Goal: Transaction & Acquisition: Download file/media

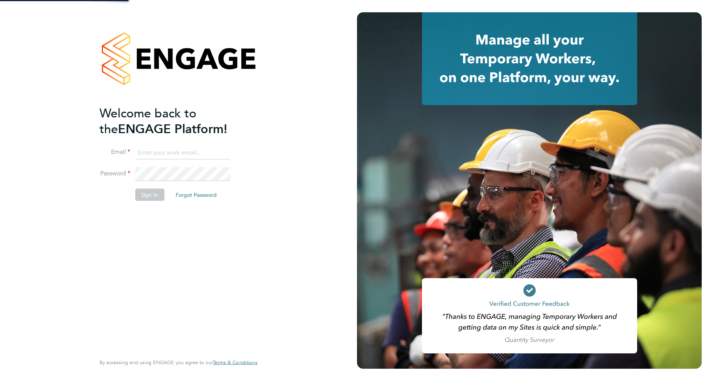
click at [169, 152] on input at bounding box center [182, 153] width 95 height 14
type input "robot.johnny5@randstad.co.uk"
click at [149, 195] on button "Sign In" at bounding box center [149, 195] width 29 height 12
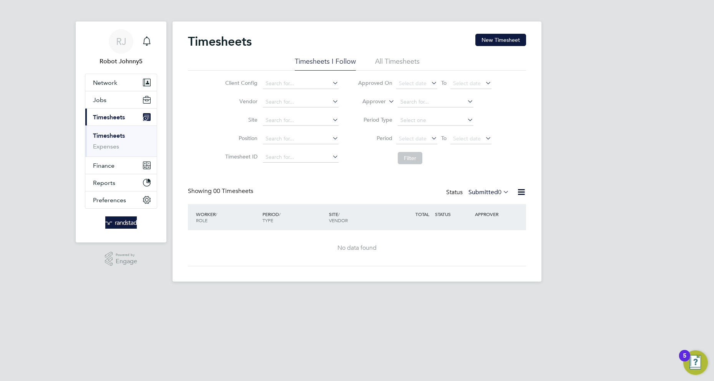
click at [521, 192] on icon at bounding box center [521, 192] width 10 height 10
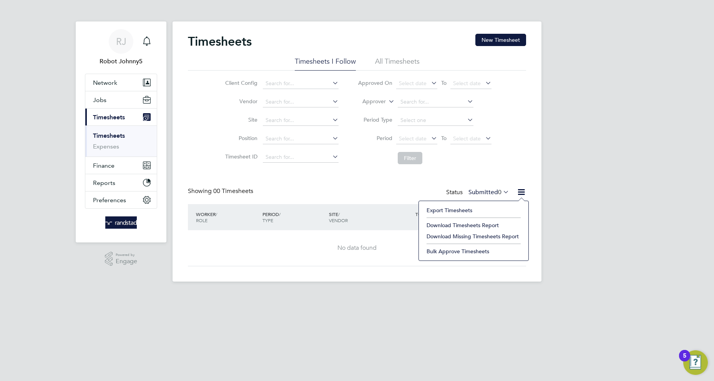
click at [449, 210] on li "Export Timesheets" at bounding box center [474, 210] width 102 height 11
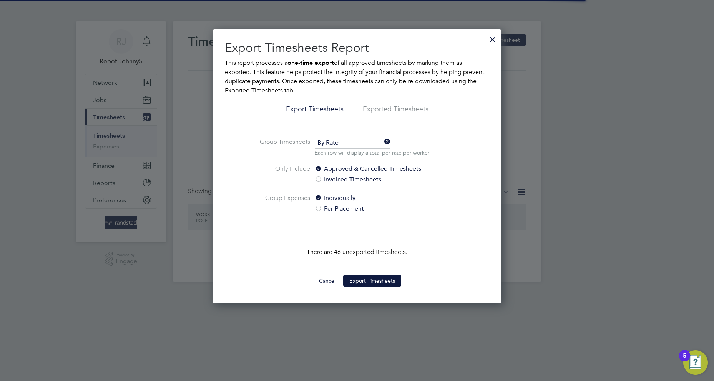
scroll to position [4, 4]
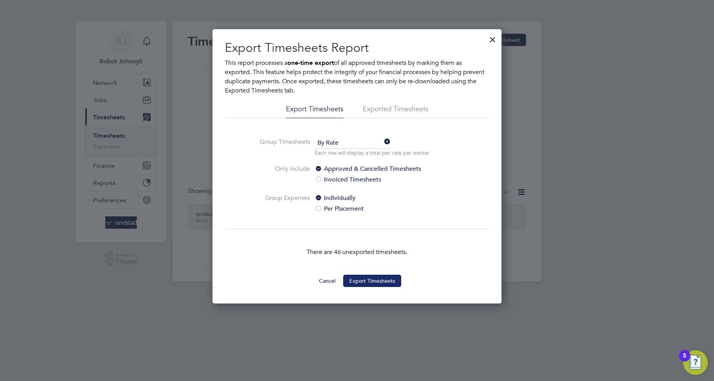
click at [372, 281] on button "Export Timesheets" at bounding box center [372, 281] width 58 height 12
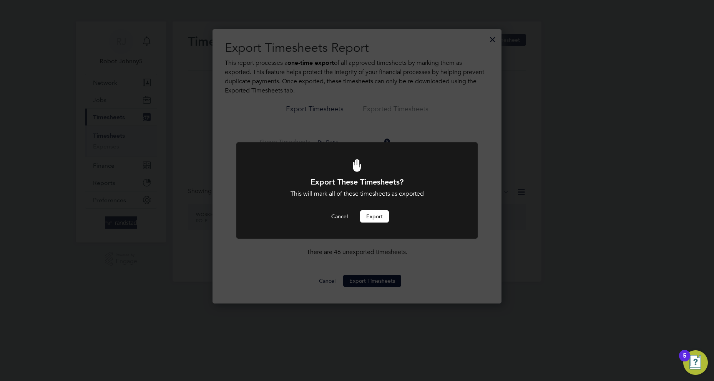
click at [374, 217] on button "Export" at bounding box center [374, 216] width 29 height 12
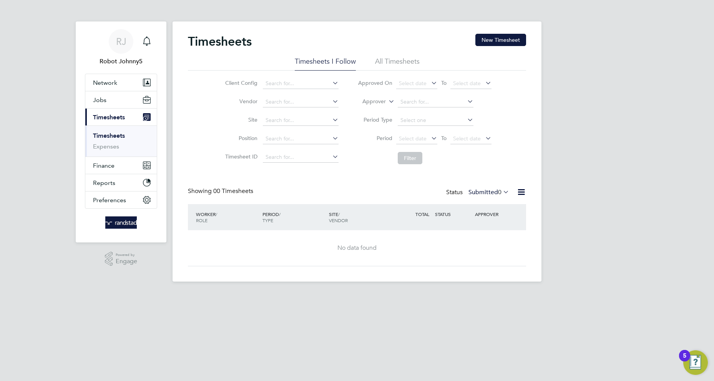
click at [521, 192] on icon at bounding box center [521, 192] width 10 height 10
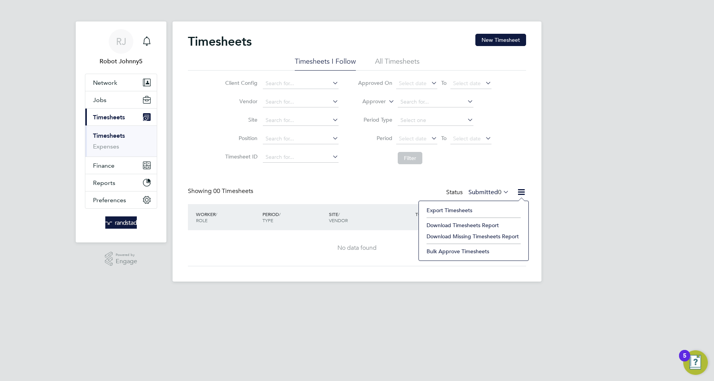
click at [449, 210] on li "Export Timesheets" at bounding box center [474, 210] width 102 height 11
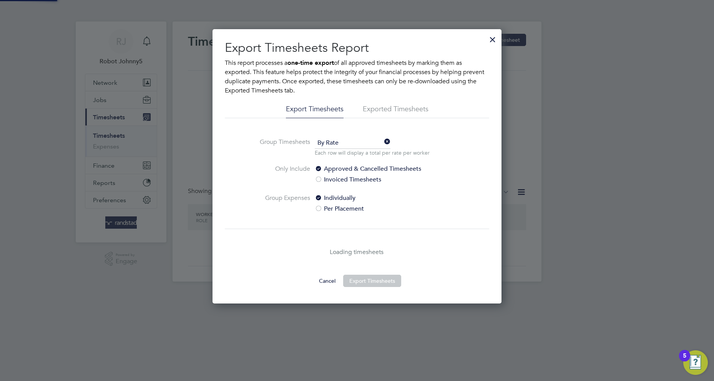
scroll to position [275, 289]
click at [376, 109] on li "Exported Timesheets" at bounding box center [396, 111] width 66 height 14
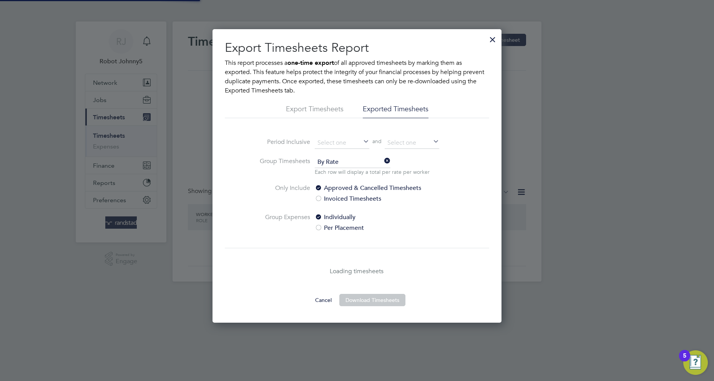
scroll to position [294, 289]
click at [395, 109] on li "Exported Timesheets" at bounding box center [396, 111] width 66 height 14
click at [342, 143] on input at bounding box center [342, 144] width 55 height 12
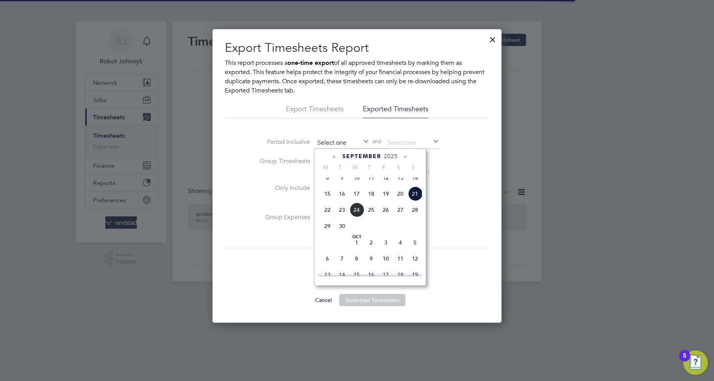
scroll to position [266, 0]
type input "[DATE]"
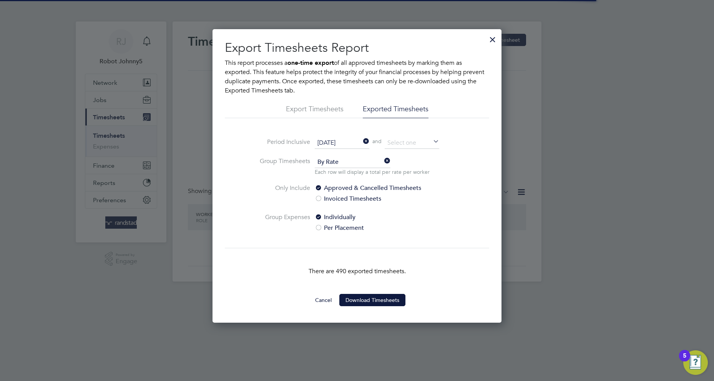
scroll to position [4, 4]
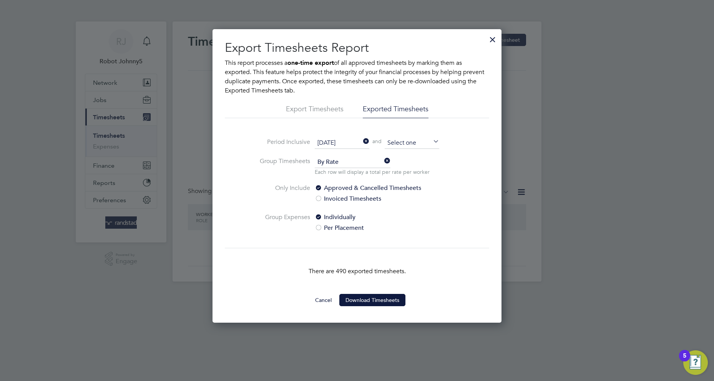
click at [412, 143] on input at bounding box center [411, 144] width 55 height 12
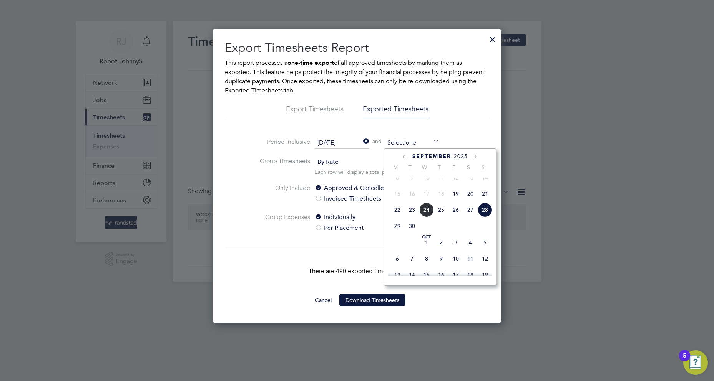
type input "[DATE]"
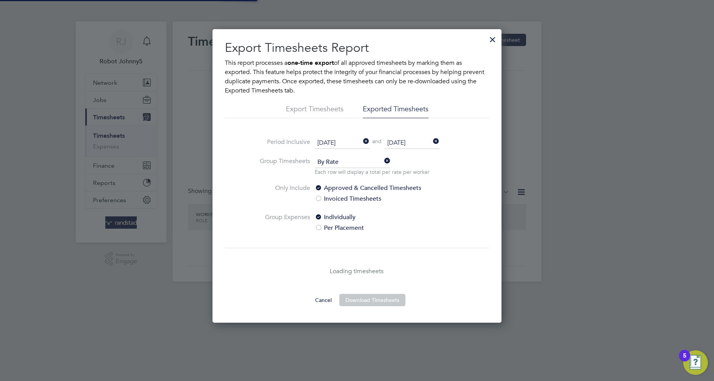
scroll to position [4, 4]
click at [372, 300] on button "Download Timesheets" at bounding box center [372, 300] width 66 height 12
